Goal: Information Seeking & Learning: Learn about a topic

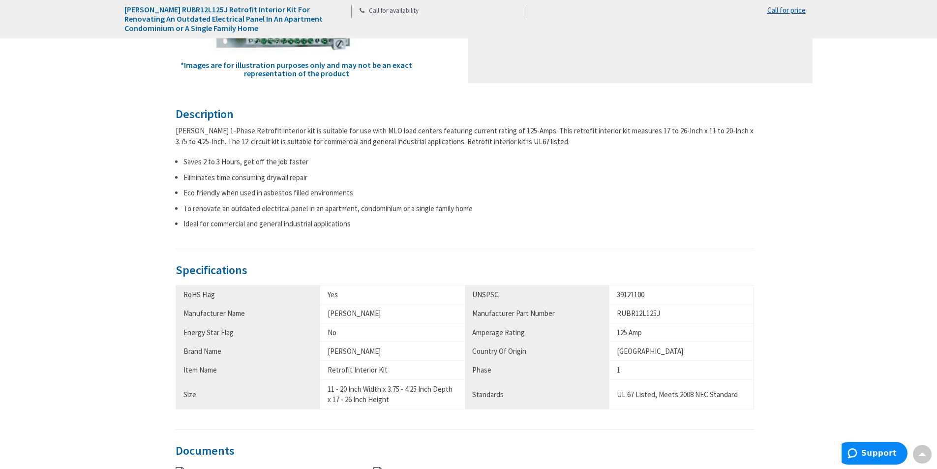
scroll to position [541, 0]
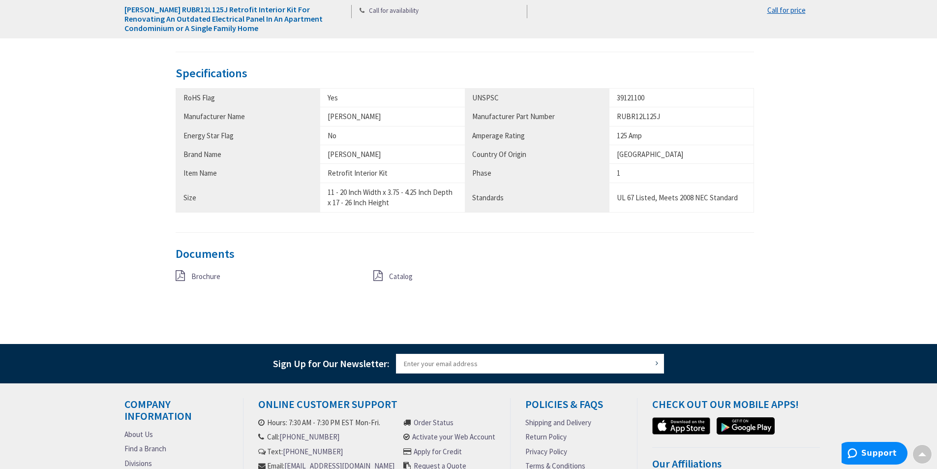
click at [206, 276] on span "Brochure" at bounding box center [205, 276] width 29 height 9
click at [395, 275] on span "Catalog" at bounding box center [401, 276] width 24 height 9
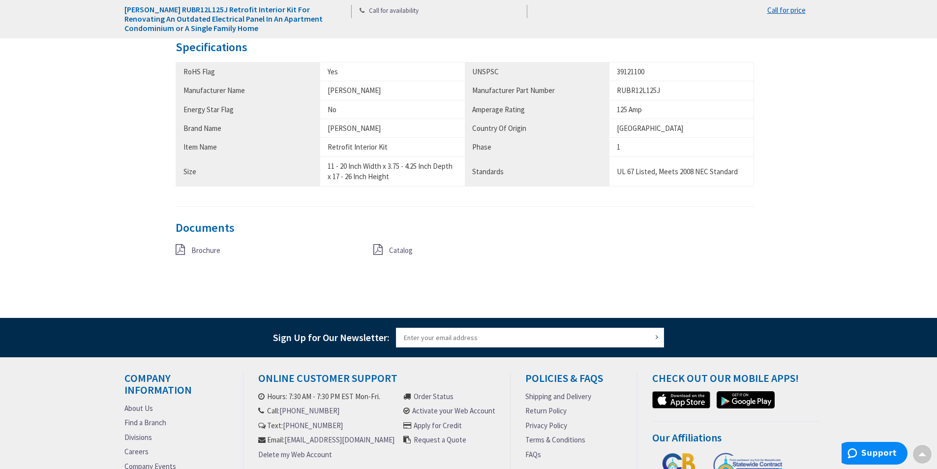
scroll to position [590, 0]
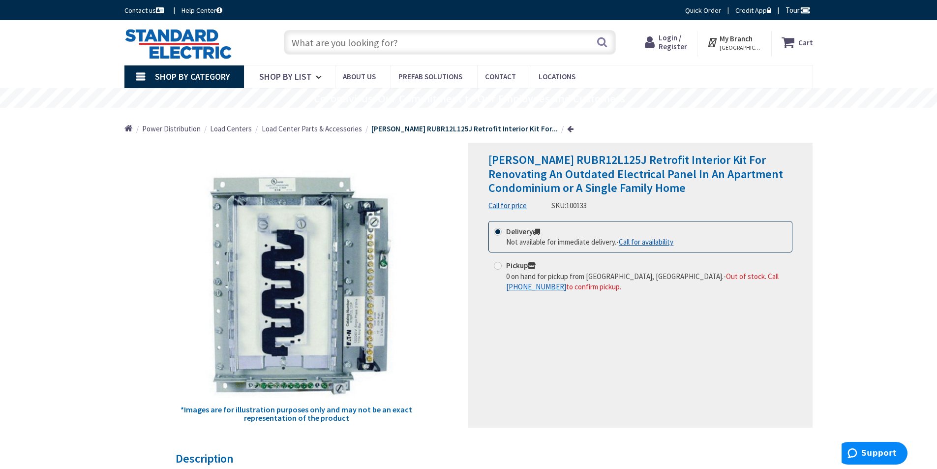
click at [315, 126] on span "Load Center Parts & Accessories" at bounding box center [312, 128] width 100 height 9
drag, startPoint x: 485, startPoint y: 159, endPoint x: 693, endPoint y: 161, distance: 208.1
click at [693, 161] on div "Eaton RUBR12L125J Retrofit Interior Kit For Renovating An Outdated Electrical P…" at bounding box center [640, 285] width 344 height 285
copy span "Eaton RUBR12L125J Retrofit Interior Kit"
